Goal: Find specific page/section: Find specific page/section

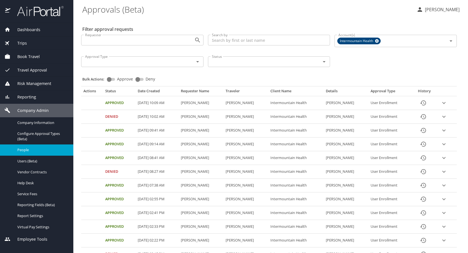
click at [29, 150] on span "People" at bounding box center [41, 149] width 49 height 5
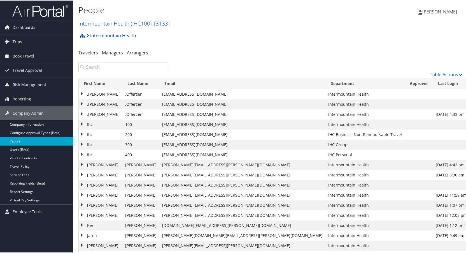
click at [110, 24] on link "Intermountain Health ( IHC100 ) , [ 3133 ]" at bounding box center [123, 23] width 91 height 8
click at [102, 58] on link "Peaks Intermountain Denver (SCL Health), [10799]" at bounding box center [116, 59] width 74 height 15
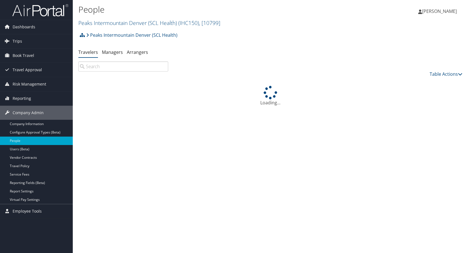
click at [106, 68] on input "search" at bounding box center [123, 66] width 90 height 10
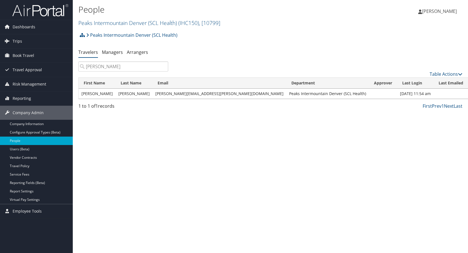
type input "[PERSON_NAME]"
